Goal: Subscribe to service/newsletter

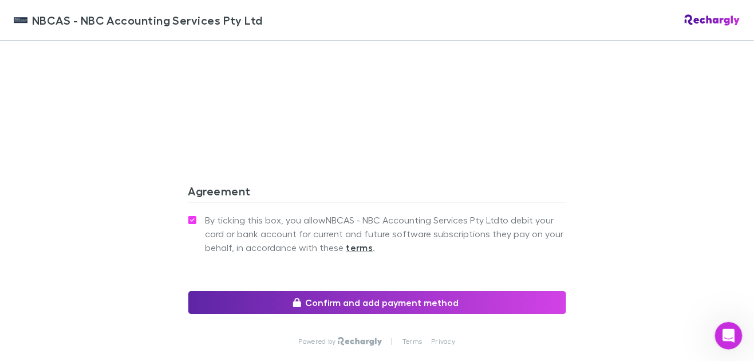
scroll to position [1088, 0]
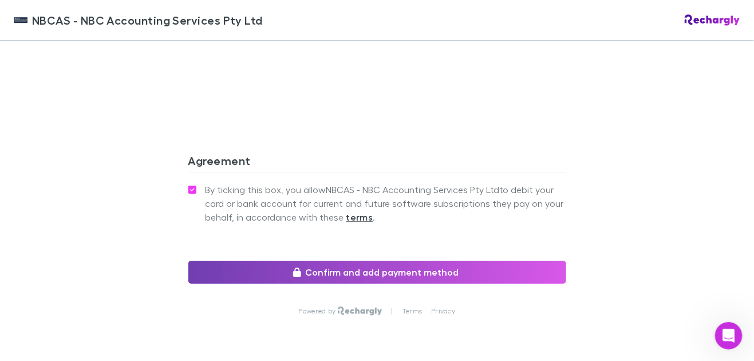
click at [434, 261] on button "Confirm and add payment method" at bounding box center [377, 272] width 378 height 23
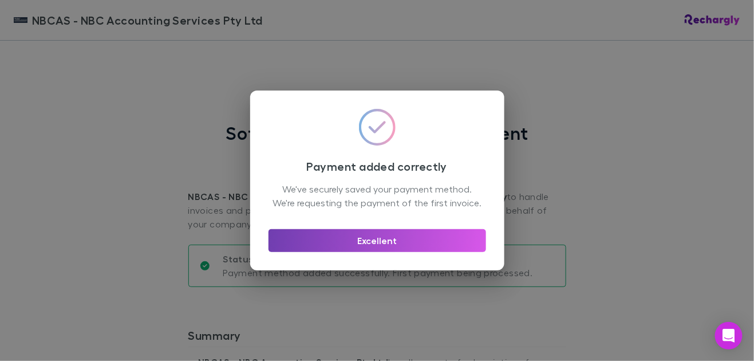
click at [413, 246] on button "Excellent" at bounding box center [378, 240] width 218 height 23
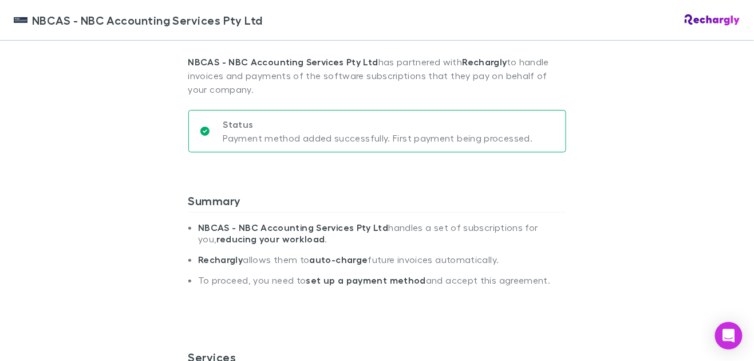
scroll to position [171, 0]
